Goal: Task Accomplishment & Management: Manage account settings

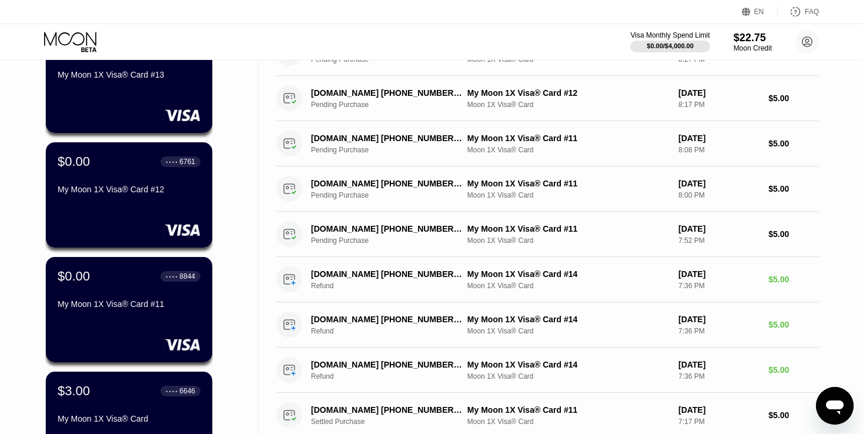
scroll to position [59, 0]
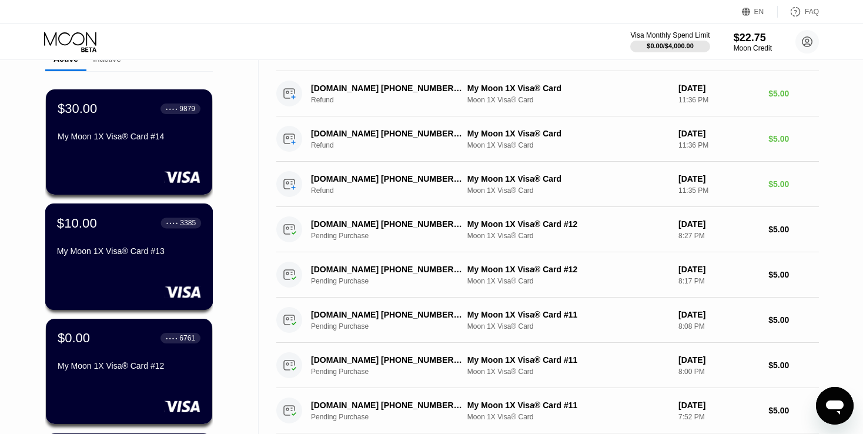
click at [115, 237] on div "$10.00 ● ● ● ● 3385 My Moon 1X Visa® Card #13" at bounding box center [129, 237] width 144 height 45
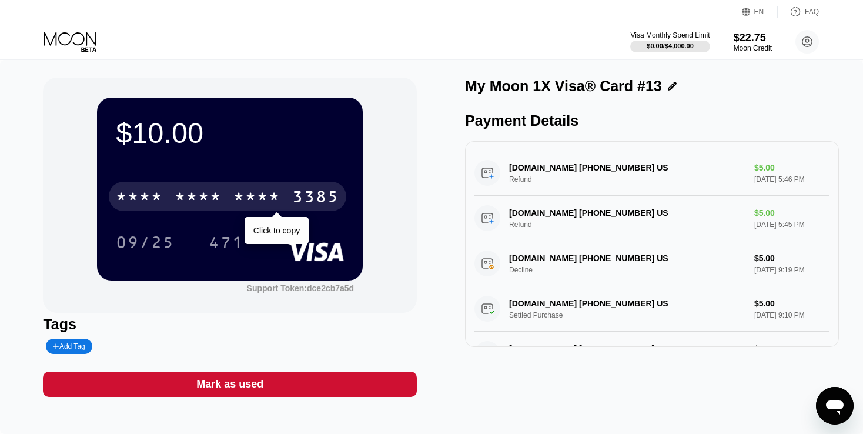
click at [277, 200] on div "* * * *" at bounding box center [256, 198] width 47 height 19
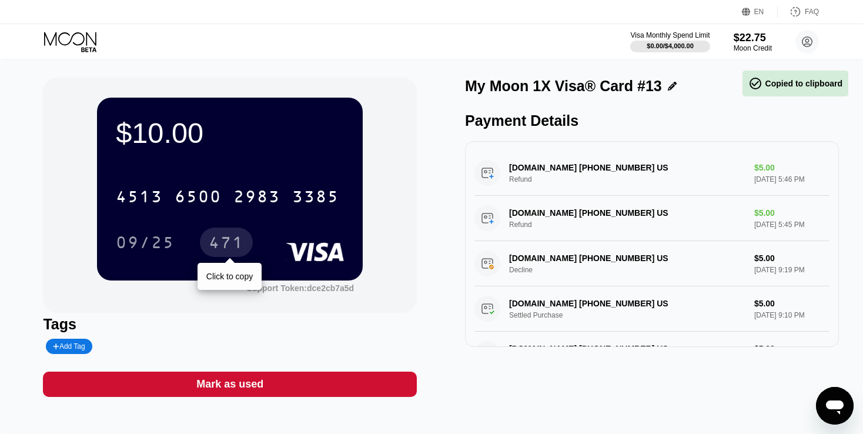
click at [233, 244] on div "471" at bounding box center [226, 244] width 35 height 19
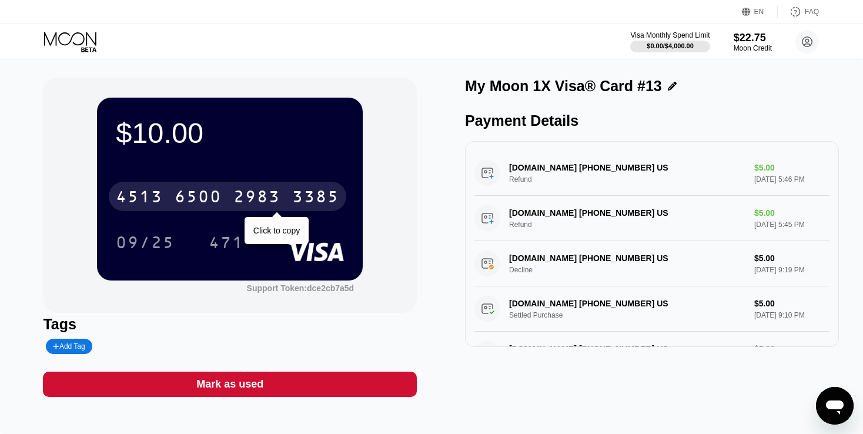
click at [175, 190] on div "6500" at bounding box center [198, 198] width 47 height 19
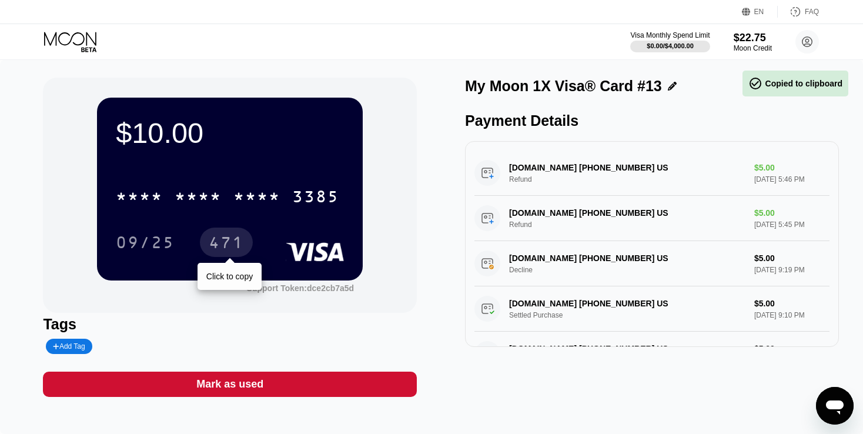
click at [223, 246] on div "471" at bounding box center [226, 244] width 35 height 19
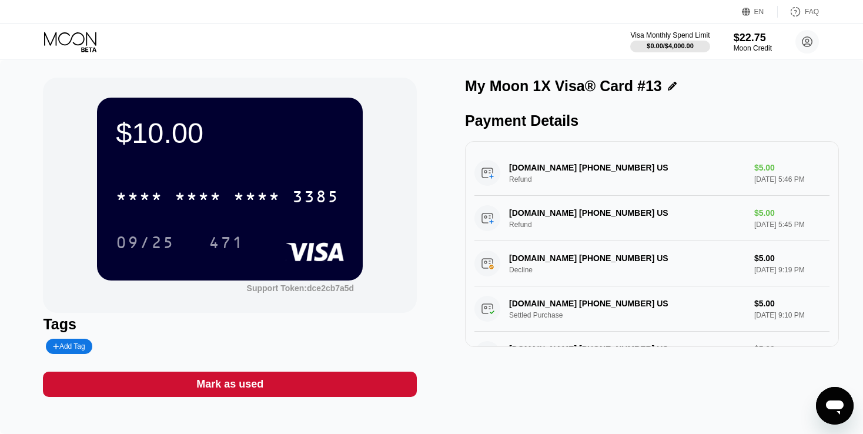
click at [70, 32] on icon at bounding box center [71, 42] width 55 height 21
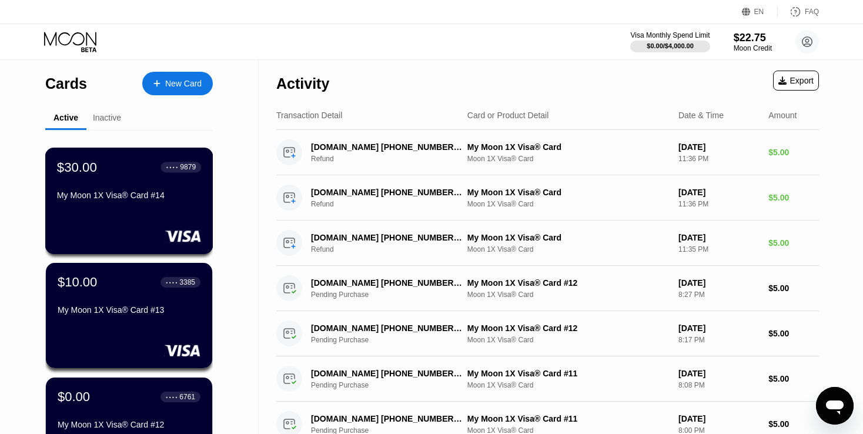
click at [133, 209] on div "$30.00 ● ● ● ● 9879 My Moon 1X Visa® Card #14" at bounding box center [129, 201] width 168 height 106
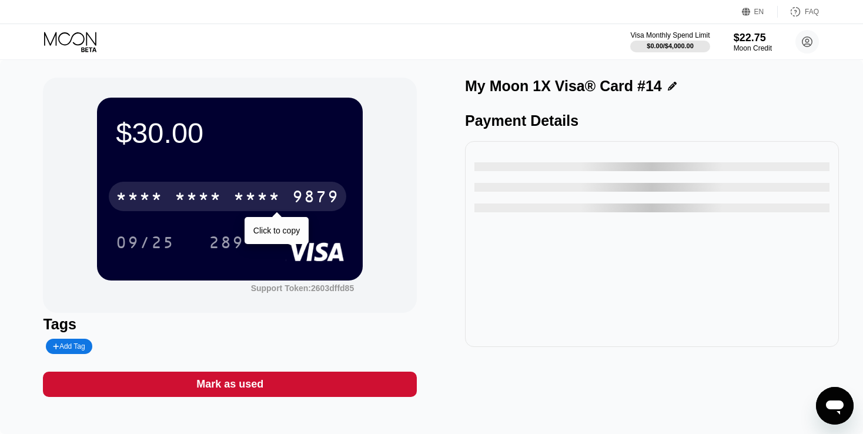
click at [264, 200] on div "* * * *" at bounding box center [256, 198] width 47 height 19
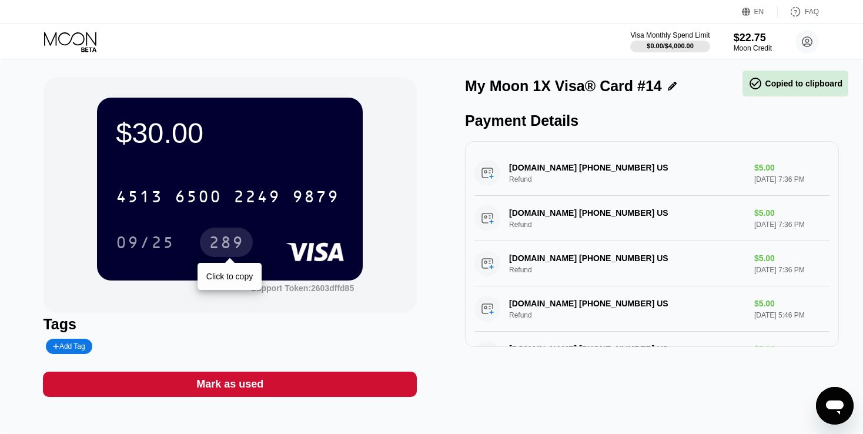
click at [233, 241] on div "289" at bounding box center [226, 244] width 35 height 19
